Goal: Transaction & Acquisition: Purchase product/service

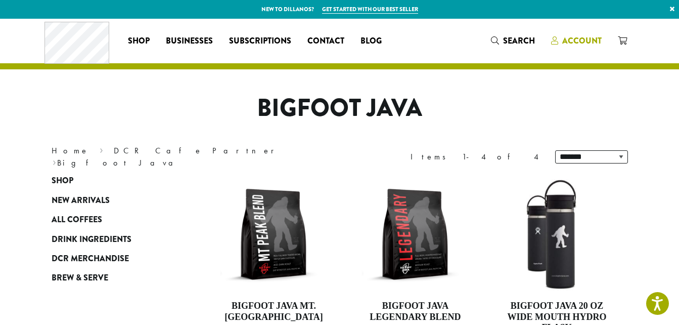
click at [575, 41] on span "Account" at bounding box center [581, 41] width 39 height 12
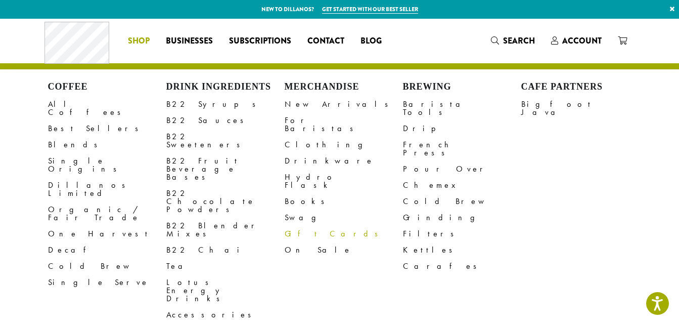
click at [297, 226] on link "Gift Cards" at bounding box center [344, 234] width 118 height 16
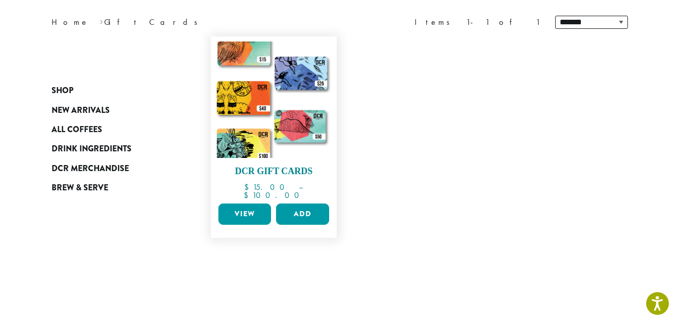
scroll to position [152, 0]
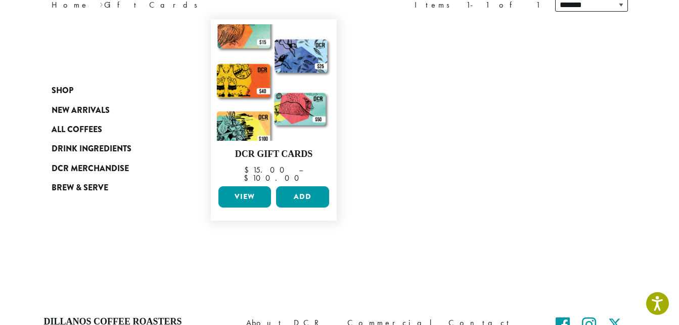
click at [254, 195] on link "View" at bounding box center [244, 196] width 53 height 21
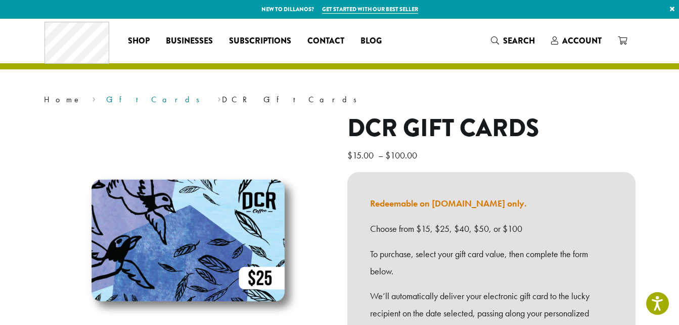
click at [106, 94] on link "Gift Cards" at bounding box center [156, 99] width 100 height 11
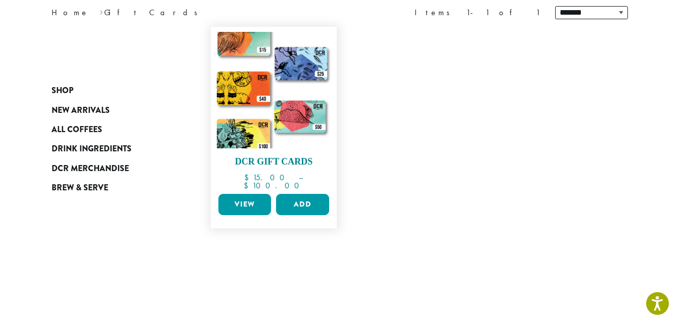
scroll to position [152, 0]
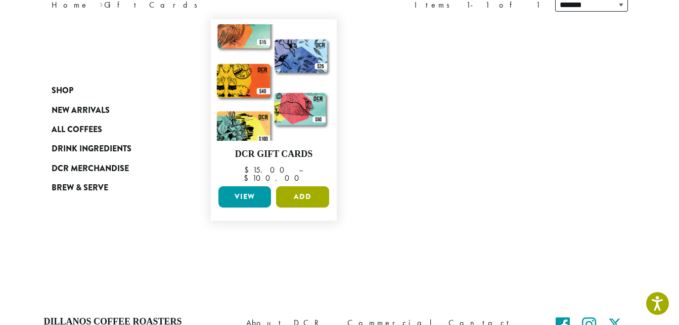
click at [320, 186] on button "Add" at bounding box center [302, 196] width 53 height 21
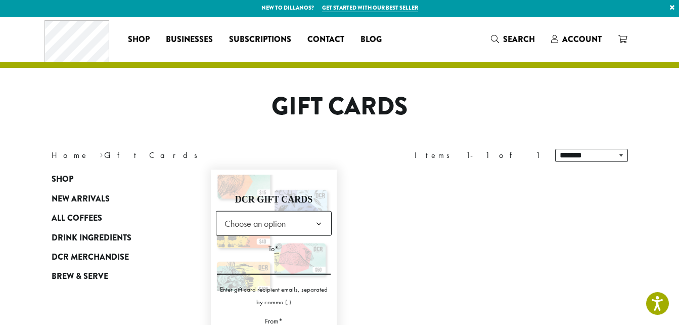
scroll to position [0, 0]
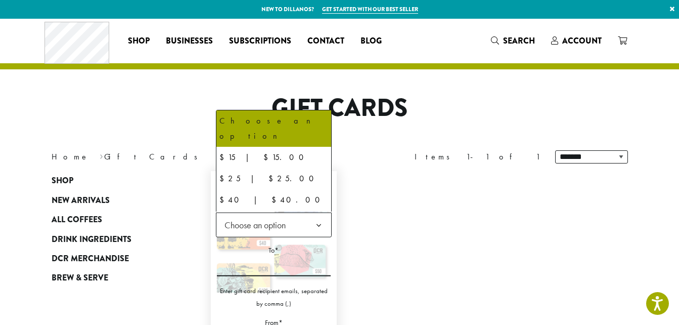
click at [296, 218] on span "Choose an option" at bounding box center [258, 225] width 75 height 20
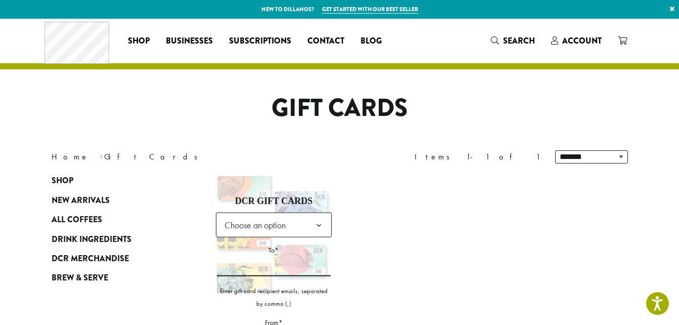
click at [403, 162] on div "**********" at bounding box center [491, 157] width 288 height 28
